Goal: Task Accomplishment & Management: Manage account settings

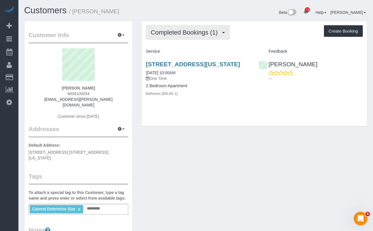
click at [180, 37] on button "Completed Bookings (1)" at bounding box center [188, 32] width 84 height 14
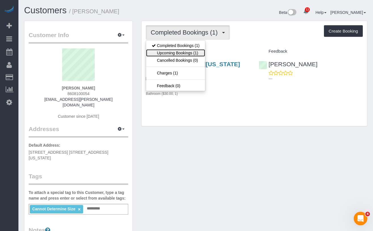
click at [180, 51] on link "Upcoming Bookings (1)" at bounding box center [175, 52] width 59 height 7
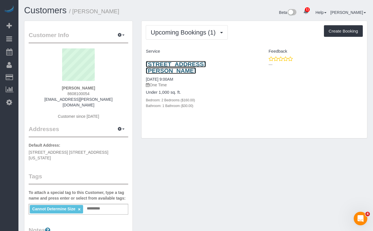
click at [159, 62] on link "146 Meserole St., #2e, Brooklyn, NY 10016" at bounding box center [176, 67] width 60 height 13
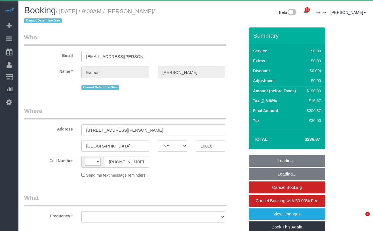
select select "NY"
select select "string:[GEOGRAPHIC_DATA]"
select select "object:971"
select select "2"
select select "number:89"
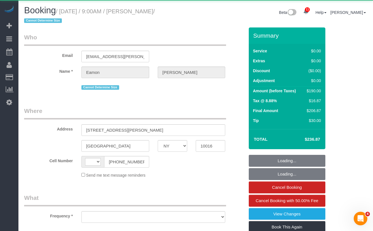
select select "number:90"
select select "number:15"
select select "number:5"
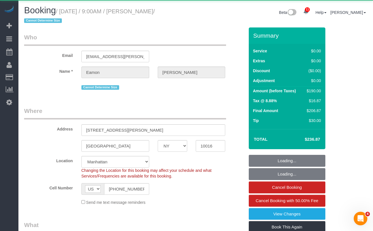
select select "string:stripe-card_1Bq8BS4VGloSiKo7RqbAkbgv"
select select "spot1"
select select "2"
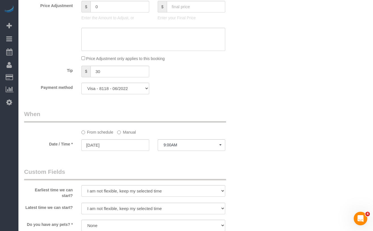
scroll to position [475, 0]
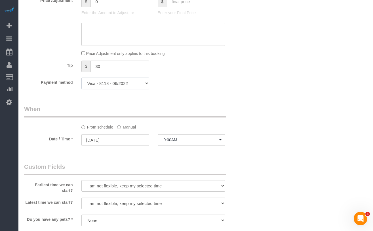
click at [105, 87] on select "Visa - 8118 - 06/2022 Add Credit Card ─────────────── Cash Check Paypal" at bounding box center [115, 84] width 68 height 12
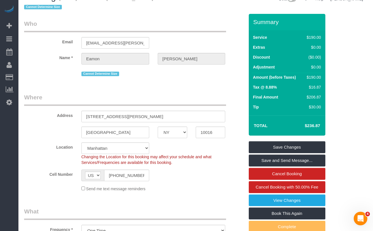
scroll to position [0, 0]
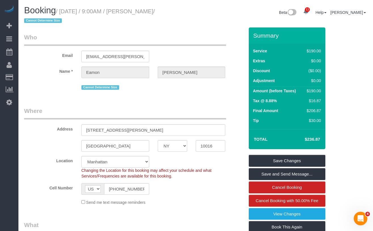
drag, startPoint x: 171, startPoint y: 11, endPoint x: 185, endPoint y: 11, distance: 13.9
click at [155, 11] on small "/ September 05, 2025 / 9:00AM / Eamon Wizner / Cannot Determine Size" at bounding box center [89, 16] width 131 height 16
drag, startPoint x: 183, startPoint y: 12, endPoint x: 148, endPoint y: 14, distance: 35.3
click at [148, 14] on small "/ September 05, 2025 / 9:00AM / Eamon Wizner / Cannot Determine Size" at bounding box center [89, 16] width 131 height 16
copy small "[PERSON_NAME]"
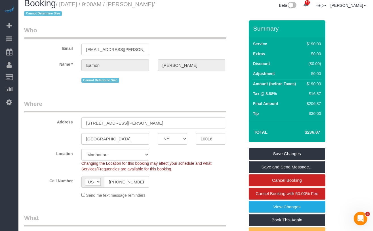
scroll to position [9, 0]
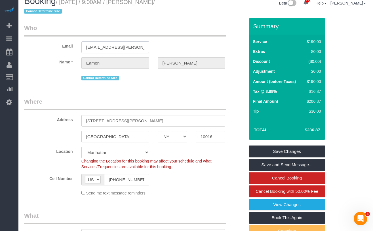
click at [126, 47] on input "[EMAIL_ADDRESS][PERSON_NAME][DOMAIN_NAME]" at bounding box center [115, 47] width 68 height 12
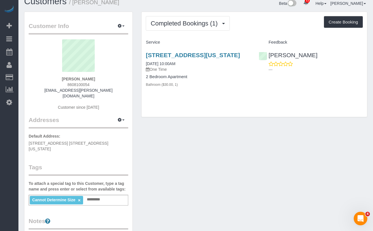
scroll to position [13, 0]
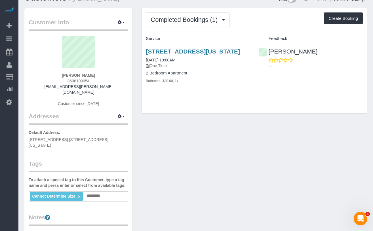
click at [41, 53] on sui-profile-pic at bounding box center [78, 54] width 91 height 37
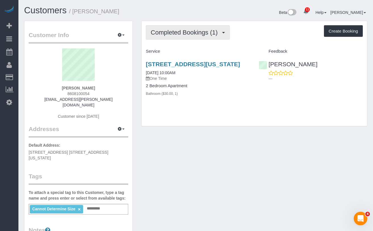
click at [196, 32] on span "Completed Bookings (1)" at bounding box center [186, 32] width 70 height 7
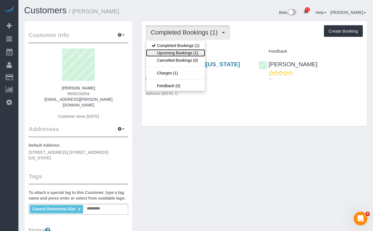
click at [181, 50] on link "Upcoming Bookings (1)" at bounding box center [175, 52] width 59 height 7
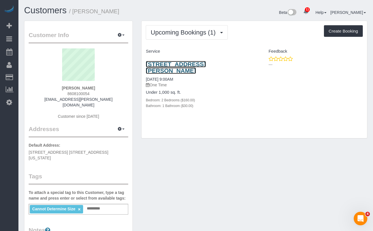
click at [168, 62] on link "146 Meserole St., #2e, Brooklyn, NY 10016" at bounding box center [176, 67] width 60 height 13
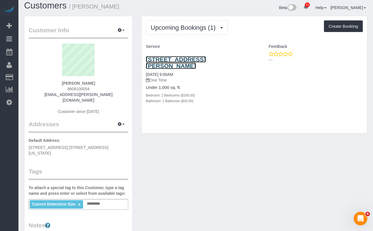
scroll to position [4, 0]
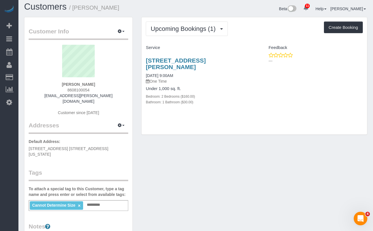
drag, startPoint x: 96, startPoint y: 84, endPoint x: 64, endPoint y: 83, distance: 32.4
click at [64, 83] on div "Eamon Wizner 8608100054 eamon.wizner@gmail.com Customer since 2018" at bounding box center [79, 83] width 100 height 77
copy strong "Eamon Wizner"
click at [166, 24] on button "Upcoming Bookings (1)" at bounding box center [187, 29] width 82 height 14
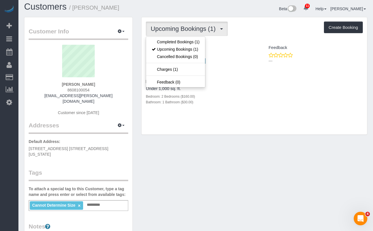
click at [214, 131] on div "Upcoming Bookings (1) Completed Bookings (1) Upcoming Bookings (1) Cancelled Bo…" at bounding box center [255, 76] width 226 height 118
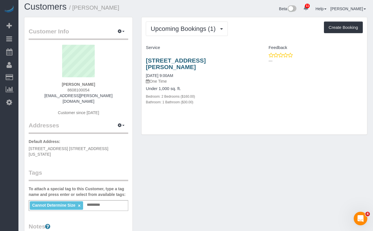
drag, startPoint x: 167, startPoint y: 68, endPoint x: 146, endPoint y: 62, distance: 21.7
click at [146, 62] on h3 "146 Meserole St., #2e, Brooklyn, NY 10016" at bounding box center [198, 63] width 104 height 13
copy link "146 Meserole St., #2e, Brooklyn, NY 10016"
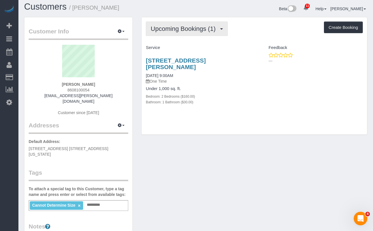
click at [188, 27] on span "Upcoming Bookings (1)" at bounding box center [185, 28] width 68 height 7
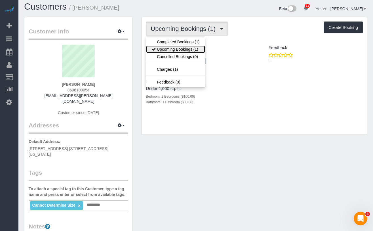
click at [181, 50] on link "Upcoming Bookings (1)" at bounding box center [175, 49] width 59 height 7
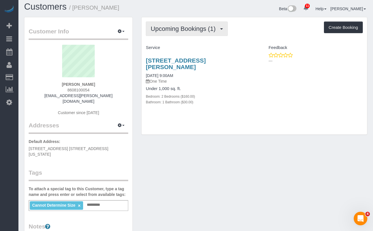
click at [185, 27] on span "Upcoming Bookings (1)" at bounding box center [185, 28] width 68 height 7
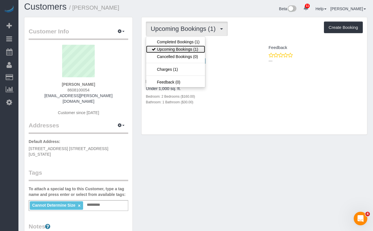
click at [176, 47] on link "Upcoming Bookings (1)" at bounding box center [175, 49] width 59 height 7
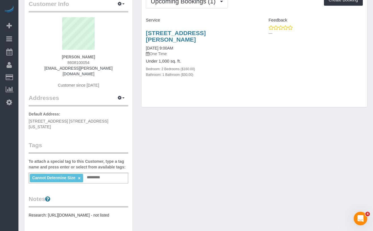
scroll to position [34, 0]
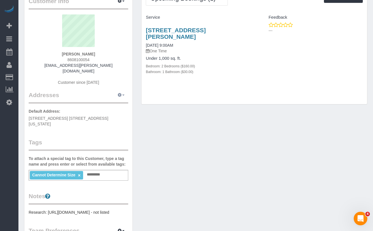
click at [123, 95] on span "button" at bounding box center [123, 95] width 2 height 1
click at [217, 57] on h4 "Under 1,000 sq. ft." at bounding box center [198, 58] width 104 height 5
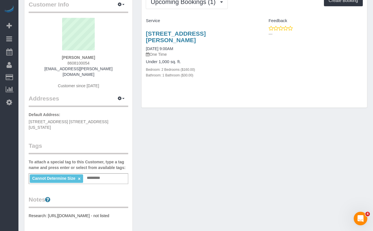
scroll to position [30, 0]
click at [172, 40] on h3 "146 Meserole St., #2e, Brooklyn, NY 10016" at bounding box center [198, 37] width 104 height 13
drag, startPoint x: 170, startPoint y: 41, endPoint x: 146, endPoint y: 34, distance: 25.0
click at [146, 34] on h3 "146 Meserole St., #2e, Brooklyn, NY 10016" at bounding box center [198, 37] width 104 height 13
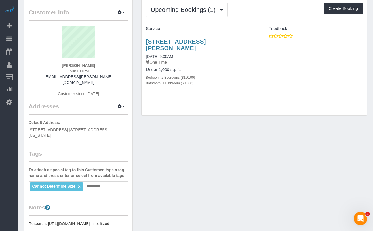
scroll to position [22, 0]
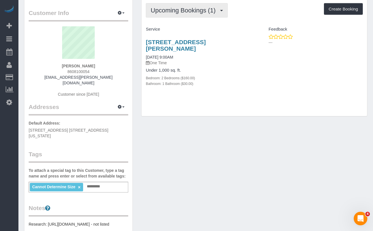
click at [185, 14] on span "Upcoming Bookings (1)" at bounding box center [185, 10] width 68 height 7
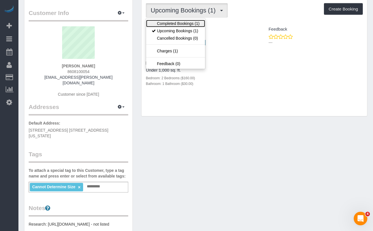
click at [178, 24] on link "Completed Bookings (1)" at bounding box center [175, 23] width 59 height 7
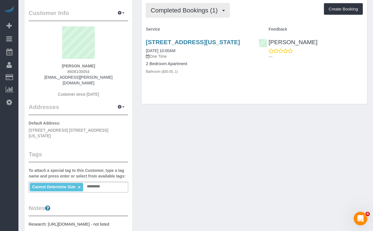
click at [199, 10] on span "Completed Bookings (1)" at bounding box center [186, 10] width 70 height 7
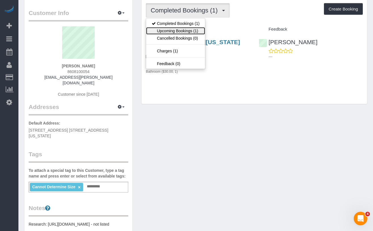
click at [186, 31] on link "Upcoming Bookings (1)" at bounding box center [175, 30] width 59 height 7
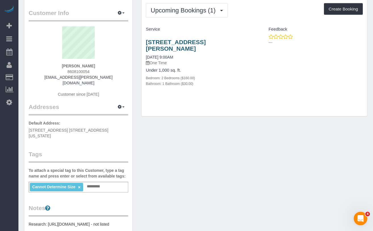
drag, startPoint x: 174, startPoint y: 48, endPoint x: 148, endPoint y: 44, distance: 25.8
click at [148, 44] on h3 "146 Meserole St., #2e, Brooklyn, NY 10016" at bounding box center [198, 45] width 104 height 13
copy link "46 Meserole St., #2e, Brooklyn, NY 10016"
click at [167, 49] on h3 "146 Meserole St., #2e, Brooklyn, NY 10016" at bounding box center [198, 45] width 104 height 13
drag, startPoint x: 169, startPoint y: 49, endPoint x: 147, endPoint y: 44, distance: 23.0
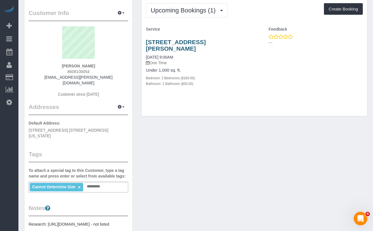
click at [147, 44] on h3 "146 Meserole St., #2e, Brooklyn, NY 10016" at bounding box center [198, 45] width 104 height 13
copy link "146 Meserole St., #2e, Brooklyn, NY 10016"
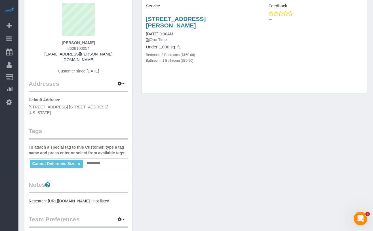
scroll to position [55, 0]
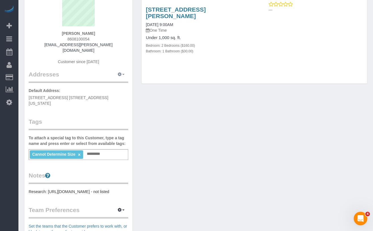
click at [123, 70] on button "button" at bounding box center [121, 74] width 14 height 9
click at [99, 89] on button "Add New Address" at bounding box center [103, 93] width 43 height 8
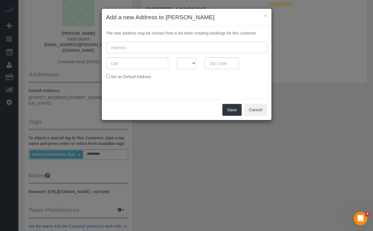
click at [146, 51] on input "text" at bounding box center [186, 48] width 161 height 12
paste input "146 Meserole St., #2e, Brooklyn, NY 10016"
drag, startPoint x: 142, startPoint y: 48, endPoint x: 180, endPoint y: 40, distance: 39.1
click at [142, 48] on input "146 Meserole St., #2e, Brooklyn, NY 10016" at bounding box center [186, 48] width 161 height 12
click at [166, 47] on input "146 Meserole Street, Apt. 2e, Brooklyn, NY 10016" at bounding box center [186, 48] width 161 height 12
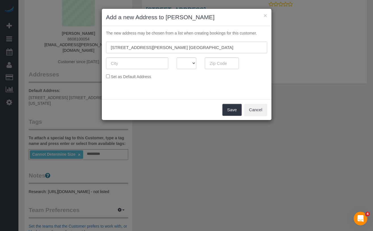
click at [177, 49] on input "146 Meserole Street, Apt. 2E, Brooklyn, NY 10016" at bounding box center [186, 48] width 161 height 12
type input "146 Meserole Street, Apt. 2E,, NY 10016"
click at [140, 65] on input "text" at bounding box center [137, 64] width 62 height 12
paste input "[GEOGRAPHIC_DATA]"
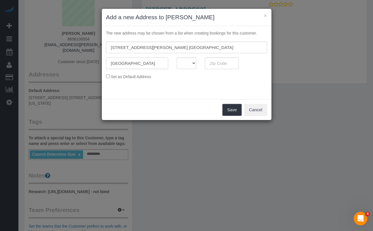
type input "[GEOGRAPHIC_DATA]"
click at [184, 61] on select "AK AL AR AZ CA CO CT DC DE FL GA HI IA ID IL IN KS KY LA MA MD ME MI MN MO MS M…" at bounding box center [187, 64] width 20 height 12
select select "NY"
click at [177, 58] on select "AK AL AR AZ CA CO CT DC DE FL GA HI IA ID IL IN KS KY LA MA MD ME MI MN MO MS M…" at bounding box center [187, 64] width 20 height 12
click at [186, 47] on input "146 Meserole Street, Apt. 2E,, NY 10016" at bounding box center [186, 48] width 161 height 12
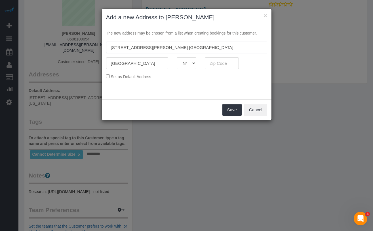
click at [186, 47] on input "146 Meserole Street, Apt. 2E,, NY 10016" at bounding box center [186, 48] width 161 height 12
type input "146 Meserole Street, Apt. 2E,, NY"
click at [220, 66] on input "text" at bounding box center [222, 64] width 34 height 12
paste input "10016"
type input "10016"
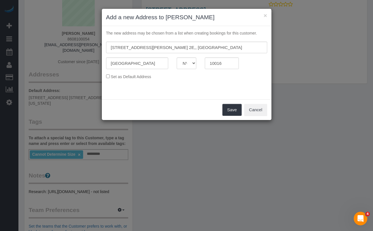
click at [178, 83] on fieldset "146 Meserole Street, Apt. 2E,, NY Brooklyn AK AL AR AZ CA CO CT DC DE FL GA HI …" at bounding box center [186, 63] width 161 height 42
click at [188, 48] on input "146 Meserole Street, Apt. 2E,, NY" at bounding box center [186, 48] width 161 height 12
type input "[STREET_ADDRESS][PERSON_NAME] 2E"
click at [233, 110] on button "Save" at bounding box center [231, 110] width 19 height 12
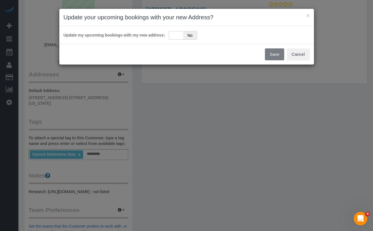
click at [272, 54] on div "Save Cancel" at bounding box center [186, 54] width 255 height 21
click at [277, 52] on div "Save Cancel" at bounding box center [186, 54] width 255 height 21
click at [179, 37] on div "Yes No" at bounding box center [183, 35] width 28 height 9
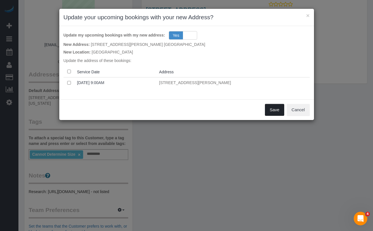
click at [278, 111] on button "Save" at bounding box center [274, 110] width 19 height 12
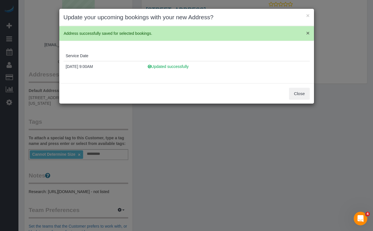
click at [308, 33] on span "×" at bounding box center [307, 33] width 3 height 7
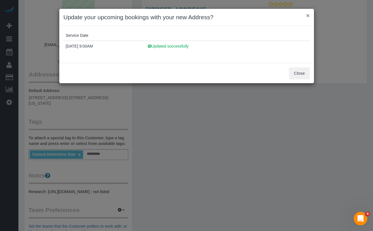
click at [308, 15] on button "×" at bounding box center [307, 15] width 3 height 6
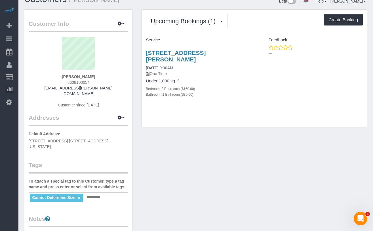
scroll to position [5, 0]
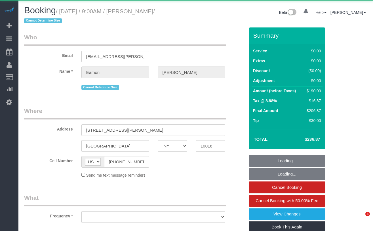
select select "NY"
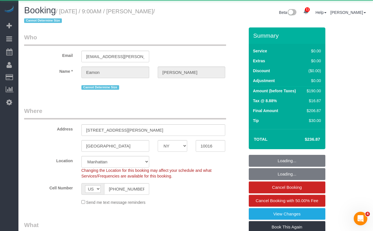
select select "object:976"
select select "string:stripe-card_1Bq8BS4VGloSiKo7RqbAkbgv"
select select "2"
select select "spot1"
select select "number:89"
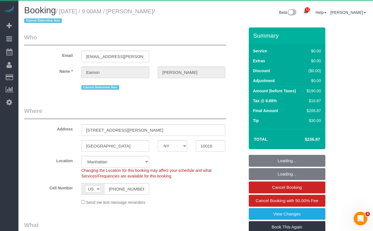
select select "number:90"
select select "number:15"
select select "number:5"
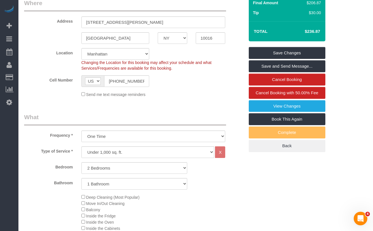
scroll to position [116, 0]
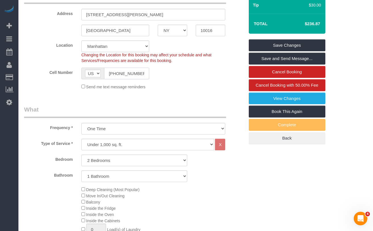
click at [141, 76] on input "[PHONE_NUMBER]" at bounding box center [126, 74] width 45 height 12
click at [138, 75] on input "[PHONE_NUMBER]" at bounding box center [126, 74] width 45 height 12
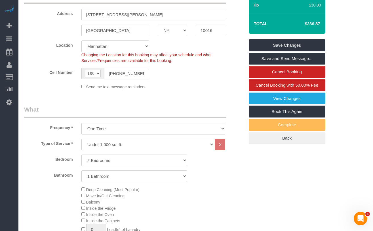
click at [138, 75] on input "[PHONE_NUMBER]" at bounding box center [126, 74] width 45 height 12
click at [129, 75] on input "[PHONE_NUMBER]" at bounding box center [126, 74] width 45 height 12
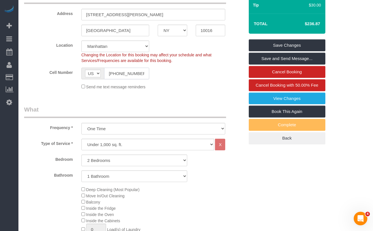
scroll to position [0, 0]
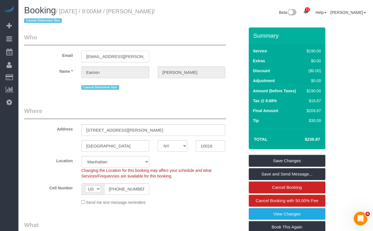
click at [123, 58] on input "[EMAIL_ADDRESS][PERSON_NAME][DOMAIN_NAME]" at bounding box center [115, 57] width 68 height 12
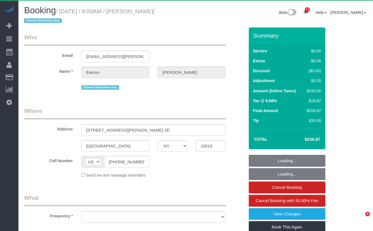
select select "NY"
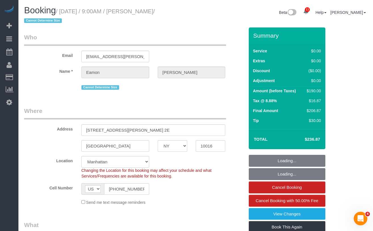
select select "object:723"
select select "string:stripe-card_1Bq8BS4VGloSiKo7RqbAkbgv"
select select "2"
select select "number:89"
select select "number:90"
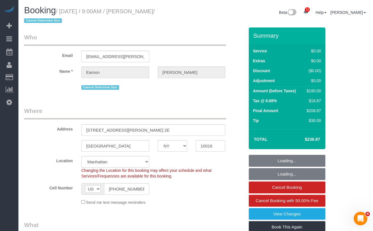
select select "number:15"
select select "number:5"
select select "spot1"
select select "2"
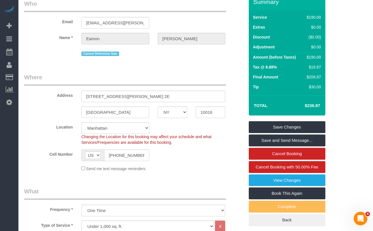
scroll to position [47, 0]
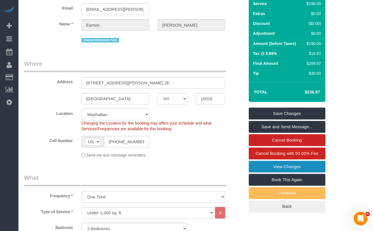
click at [258, 167] on link "View Changes" at bounding box center [287, 167] width 77 height 12
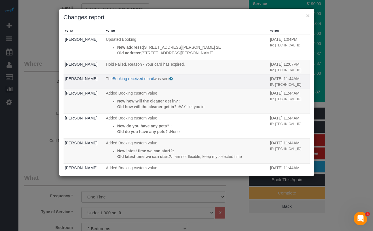
scroll to position [0, 0]
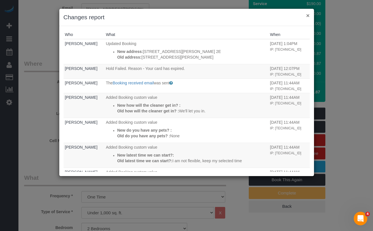
click at [309, 17] on button "×" at bounding box center [307, 15] width 3 height 6
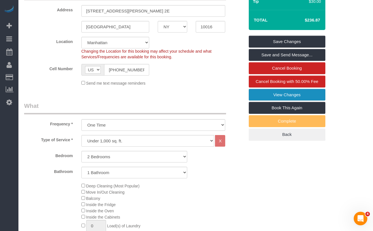
scroll to position [121, 0]
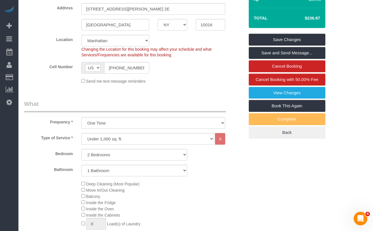
click at [199, 87] on fieldset "Where Address [STREET_ADDRESS][PERSON_NAME] 2E [GEOGRAPHIC_DATA] AK AL AR AZ CA…" at bounding box center [134, 37] width 220 height 103
